Goal: Task Accomplishment & Management: Manage account settings

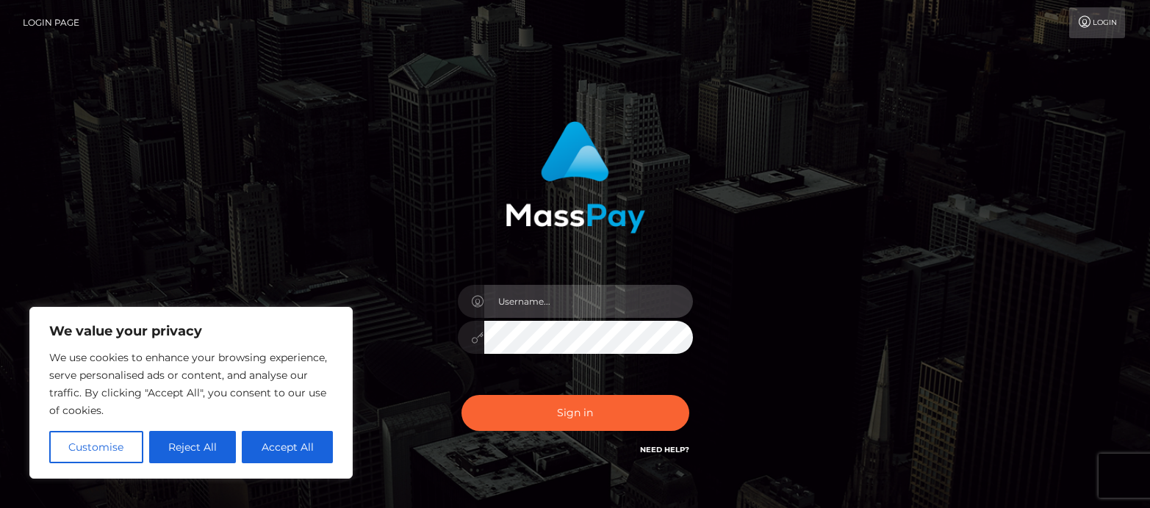
click at [519, 306] on input "text" at bounding box center [588, 301] width 209 height 33
type input "[EMAIL_ADDRESS][DOMAIN_NAME]"
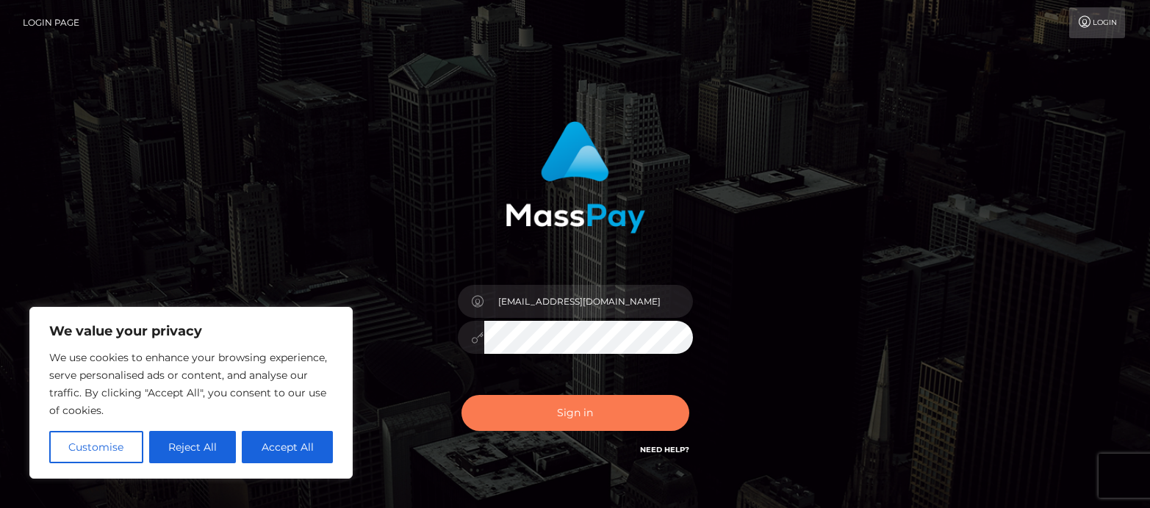
click at [523, 407] on button "Sign in" at bounding box center [575, 413] width 228 height 36
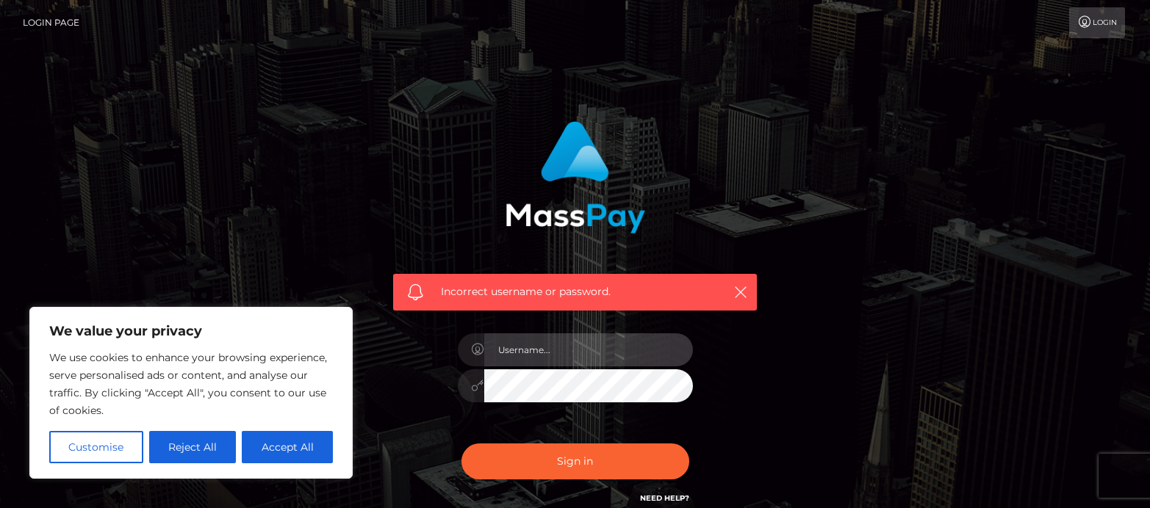
type input "[EMAIL_ADDRESS][DOMAIN_NAME]"
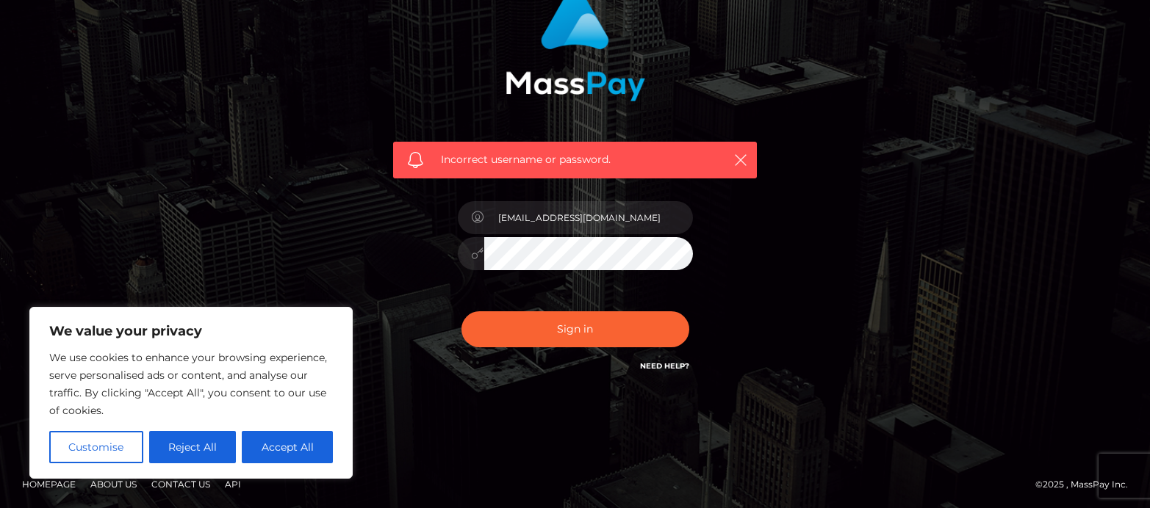
scroll to position [134, 0]
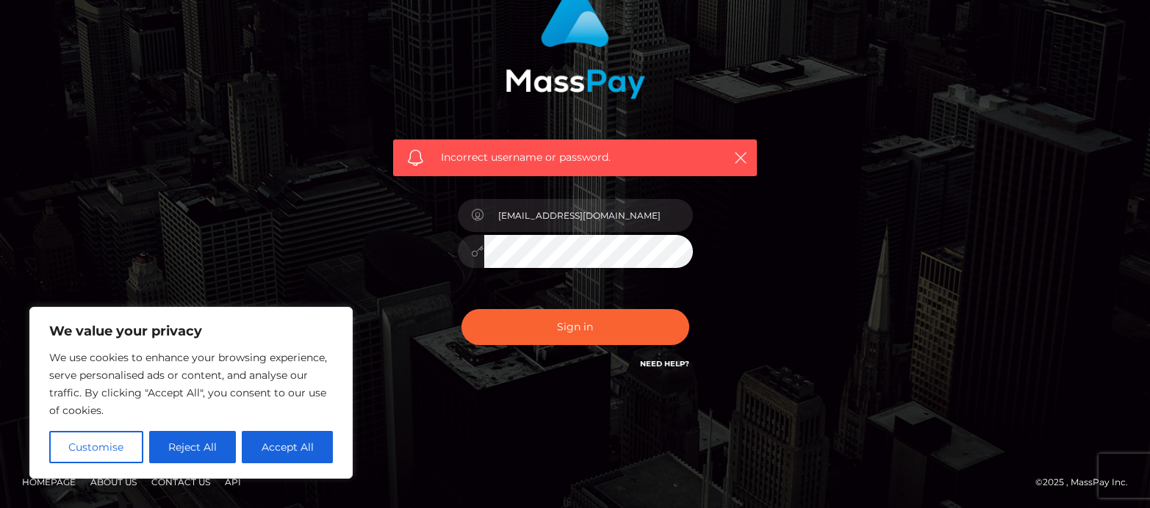
click at [674, 367] on link "Need Help?" at bounding box center [664, 364] width 49 height 10
